Goal: Transaction & Acquisition: Obtain resource

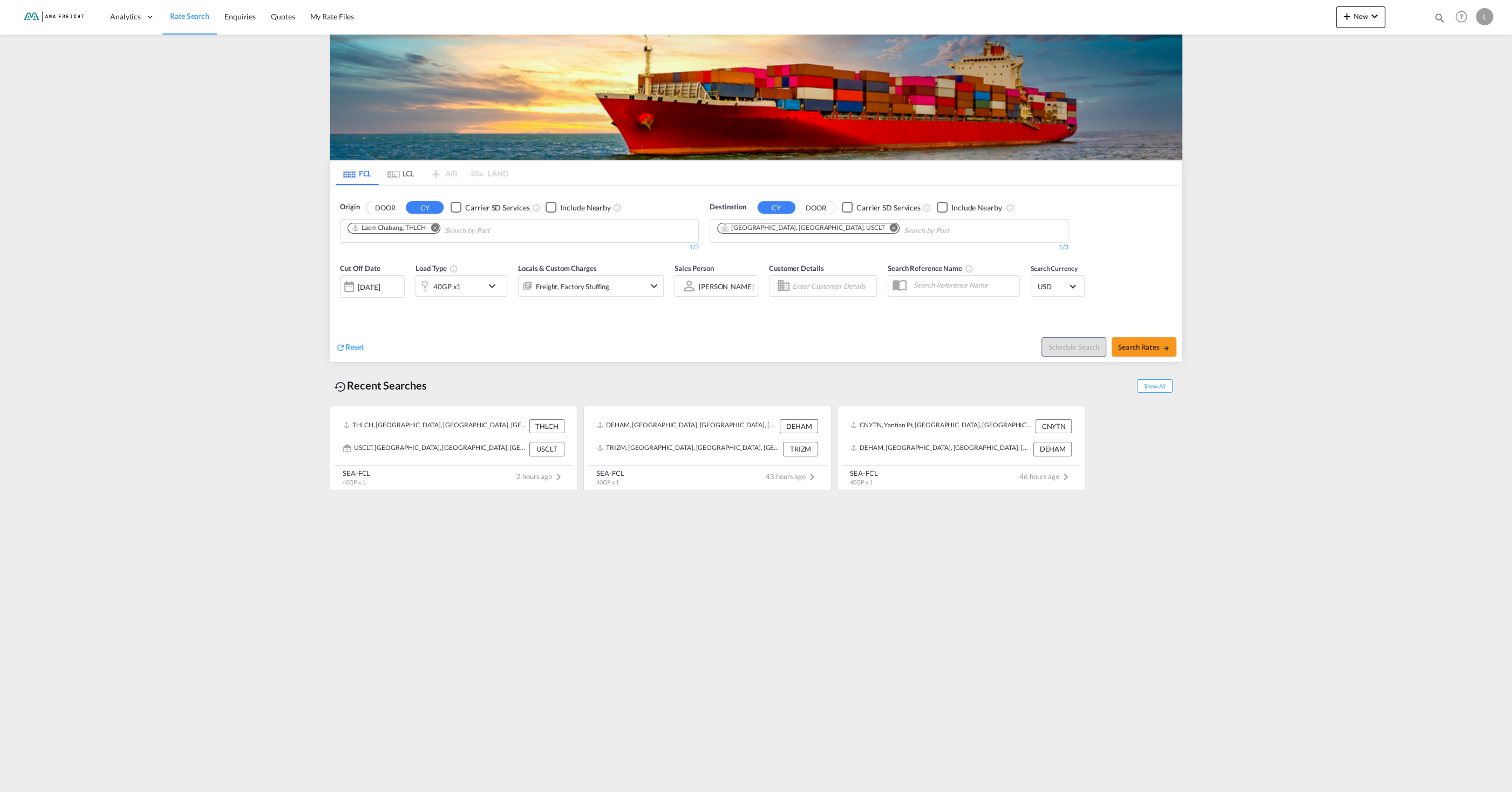
click at [435, 226] on md-icon "Remove" at bounding box center [434, 227] width 8 height 8
type input "[GEOGRAPHIC_DATA]"
click at [458, 259] on div "Shanghai [GEOGRAPHIC_DATA] CNSHA" at bounding box center [430, 256] width 205 height 32
click at [890, 228] on md-icon "Remove" at bounding box center [893, 227] width 8 height 8
type input "m"
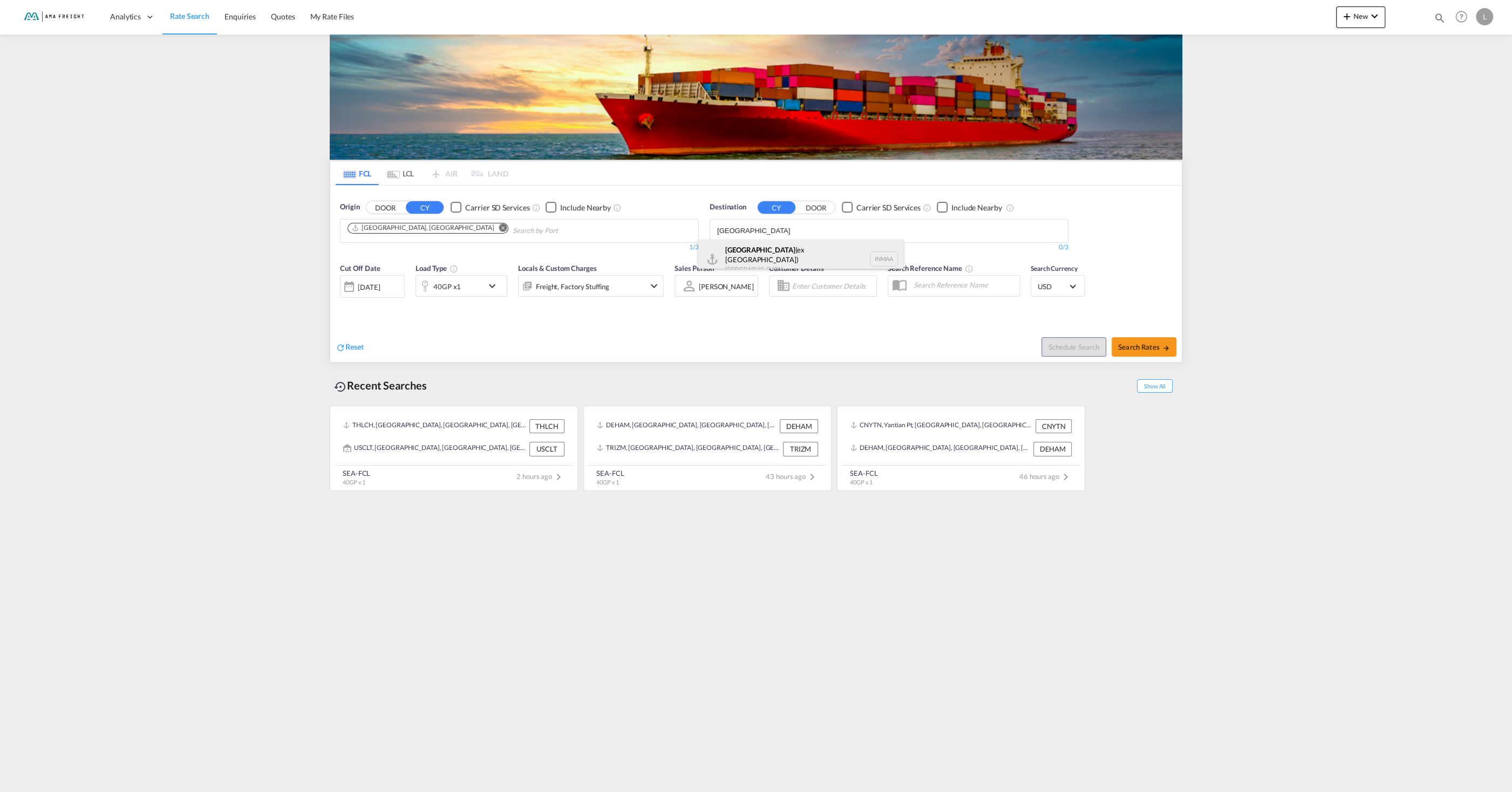
type input "[GEOGRAPHIC_DATA]"
click at [779, 254] on div "[GEOGRAPHIC_DATA] (ex [GEOGRAPHIC_DATA]) [GEOGRAPHIC_DATA] [GEOGRAPHIC_DATA]" at bounding box center [800, 258] width 205 height 39
click at [1146, 345] on span "Search Rates" at bounding box center [1143, 347] width 52 height 9
type input "CNSHA to [GEOGRAPHIC_DATA] / [DATE]"
